Goal: Transaction & Acquisition: Purchase product/service

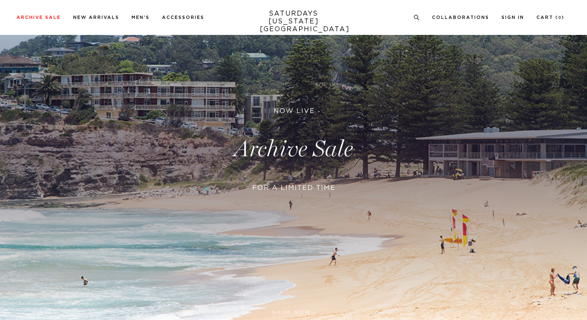
scroll to position [83, 0]
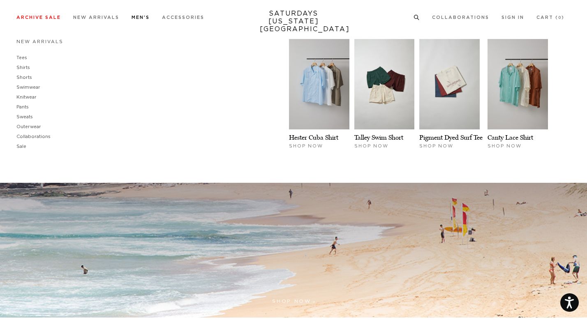
click at [139, 16] on link "Men's" at bounding box center [140, 17] width 18 height 5
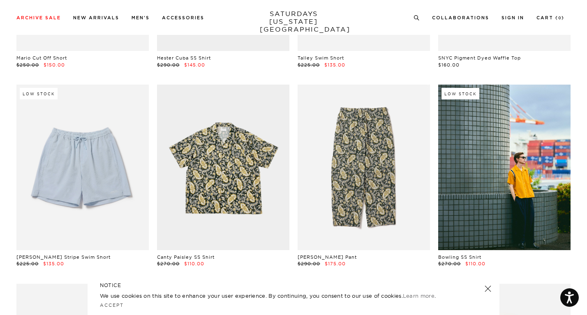
scroll to position [398, 1]
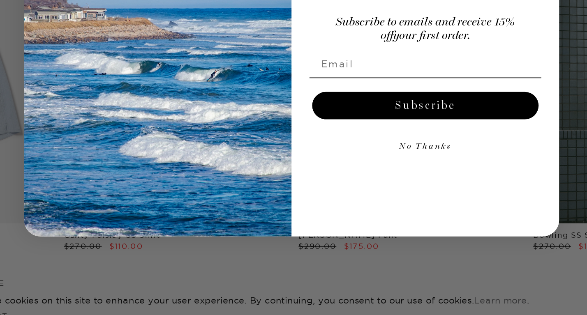
click at [368, 202] on button "No Thanks" at bounding box center [373, 204] width 139 height 16
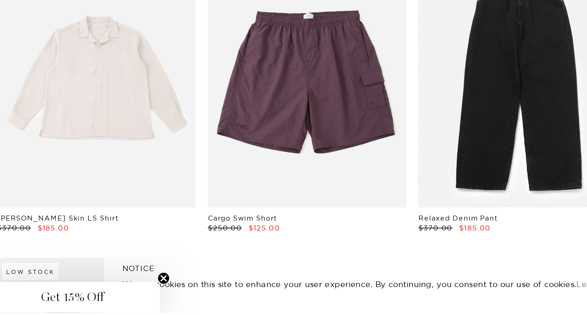
scroll to position [4782, 0]
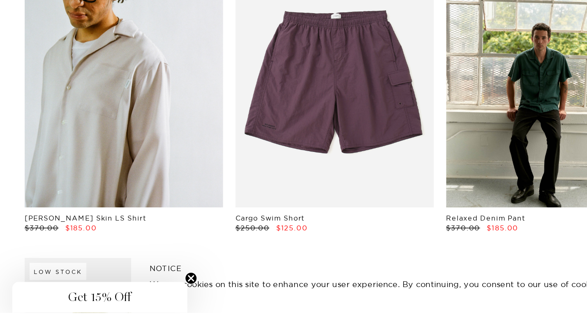
click at [120, 211] on link at bounding box center [82, 162] width 132 height 166
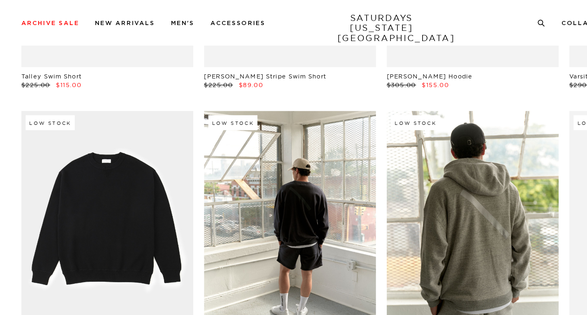
scroll to position [3724, 0]
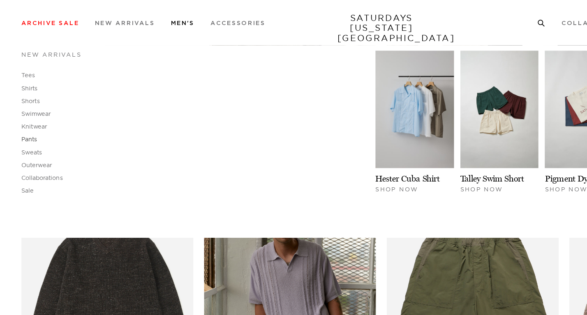
click at [26, 108] on link "Pants" at bounding box center [22, 107] width 12 height 6
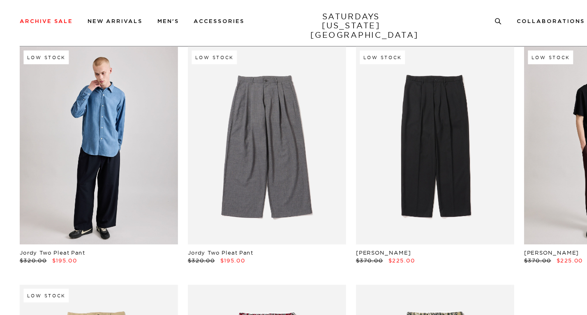
scroll to position [46, 1]
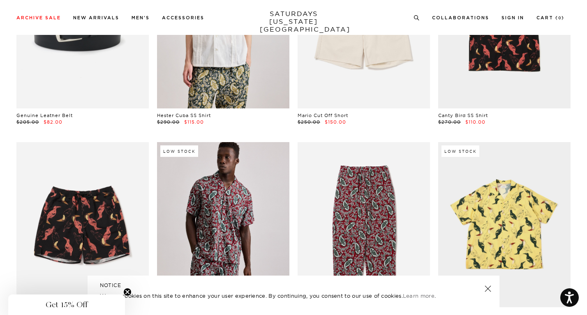
scroll to position [3118, 0]
